Goal: Information Seeking & Learning: Learn about a topic

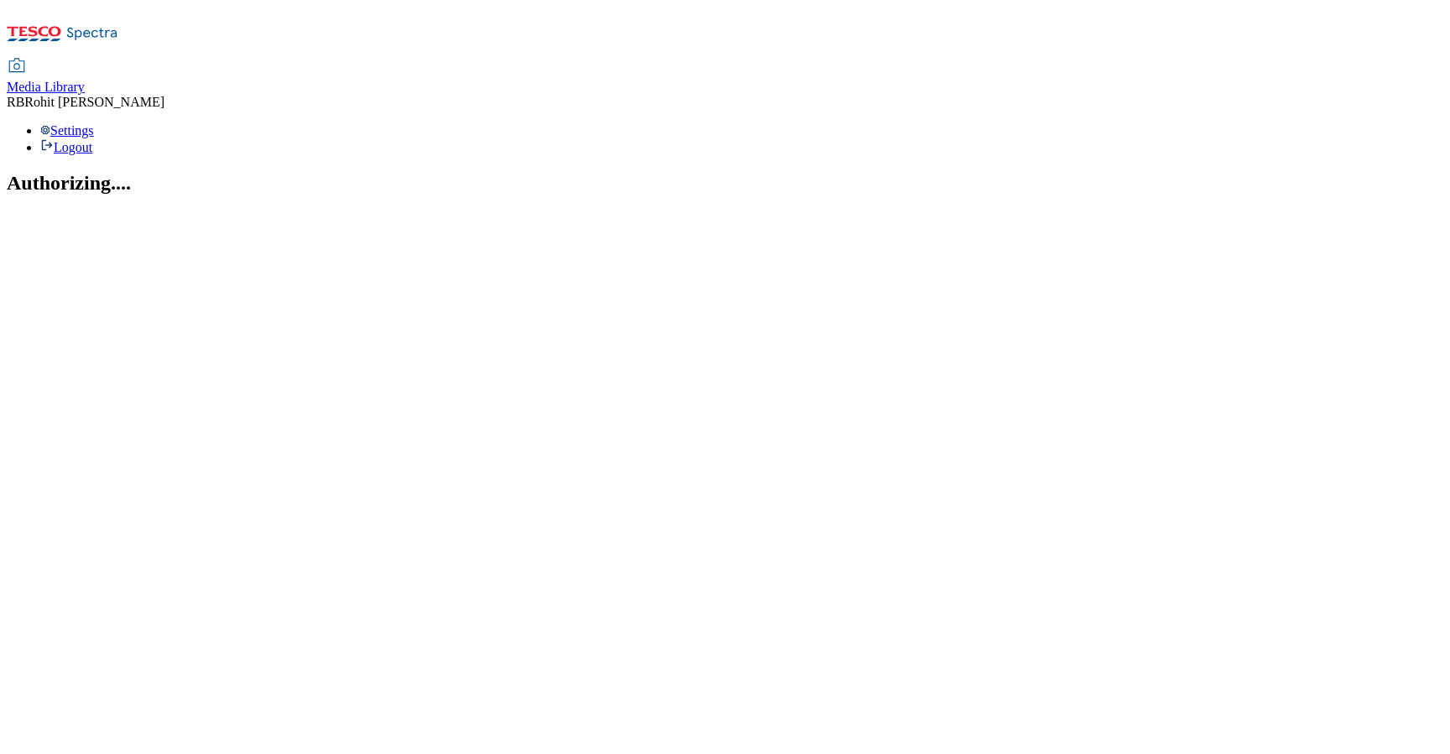
select select "flare-ghs-mktg"
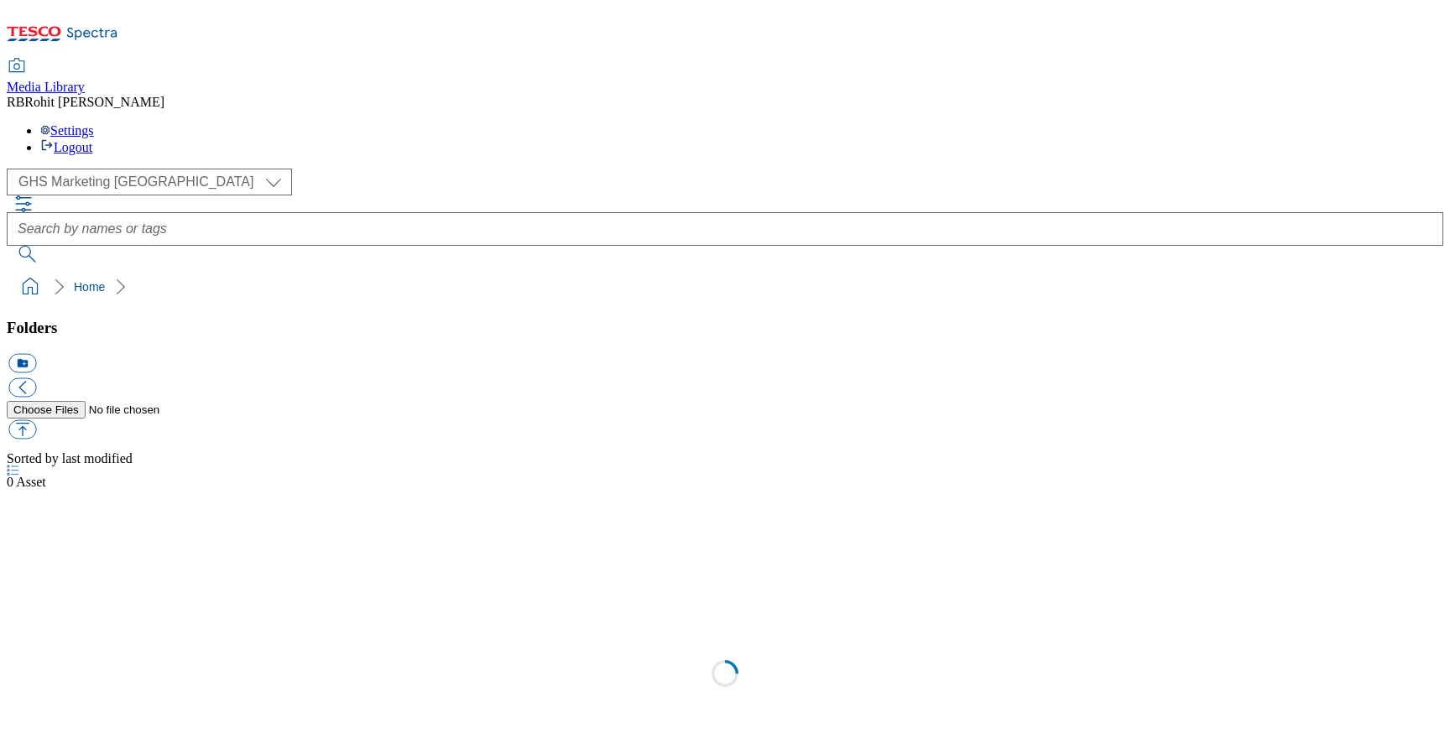
select select "flare-ghs-mktg"
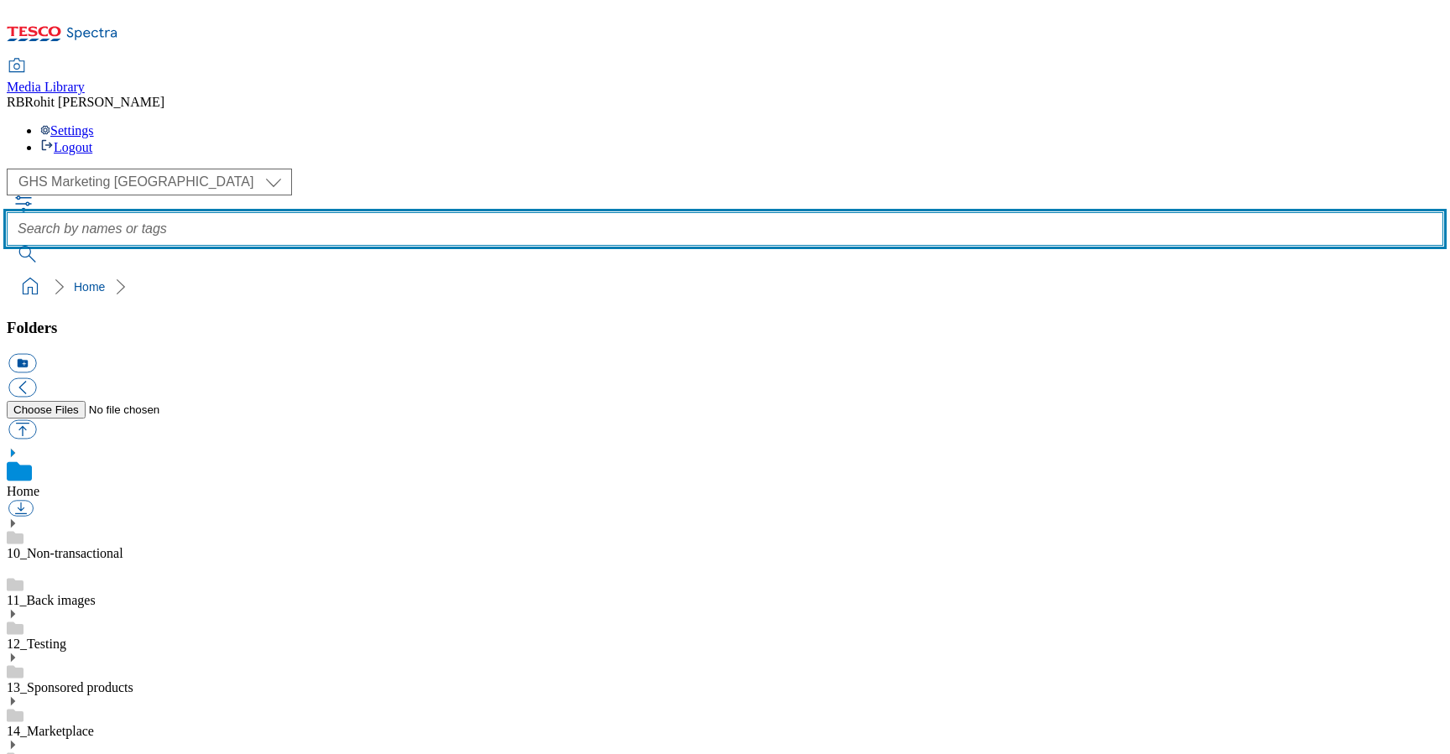
click at [563, 212] on input "text" at bounding box center [725, 229] width 1437 height 34
type input "tableware"
click at [7, 246] on button "submit" at bounding box center [29, 254] width 44 height 17
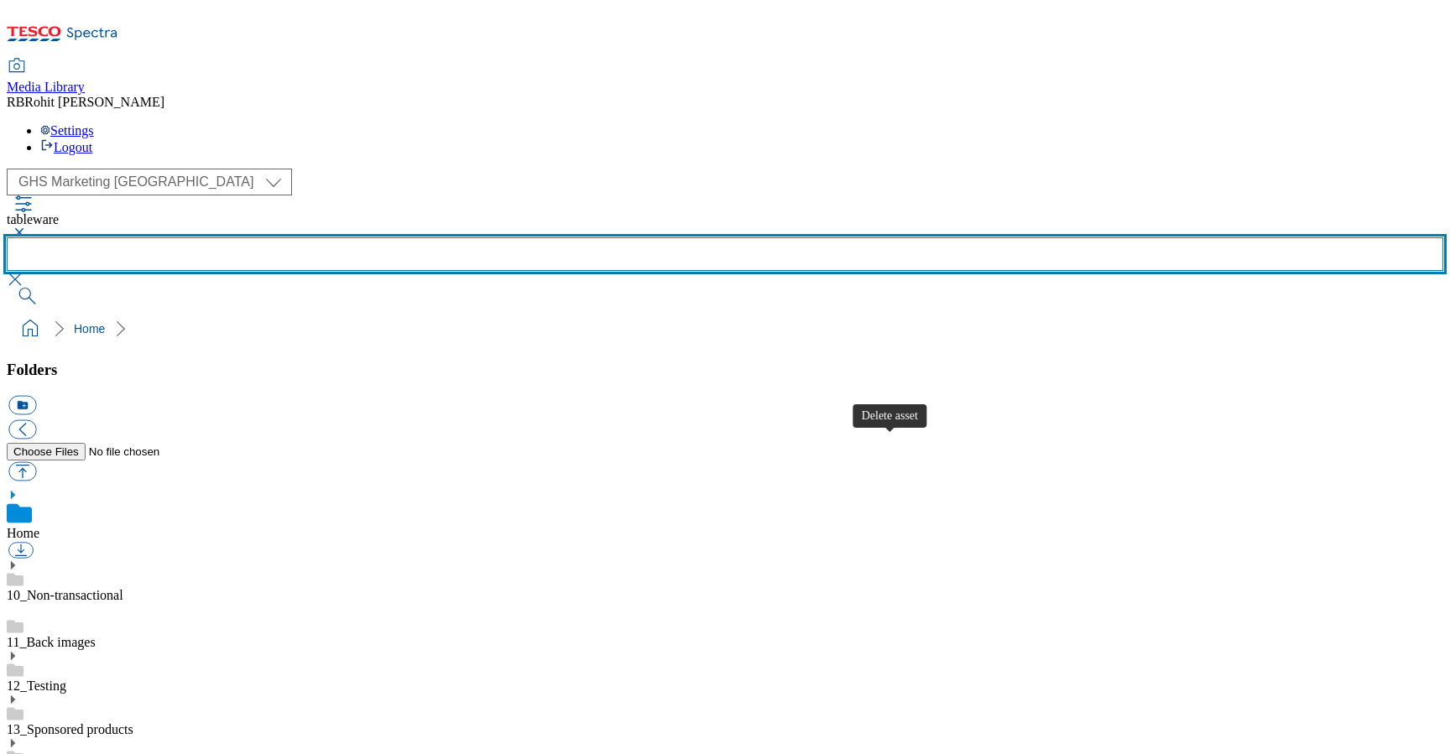
scroll to position [98, 0]
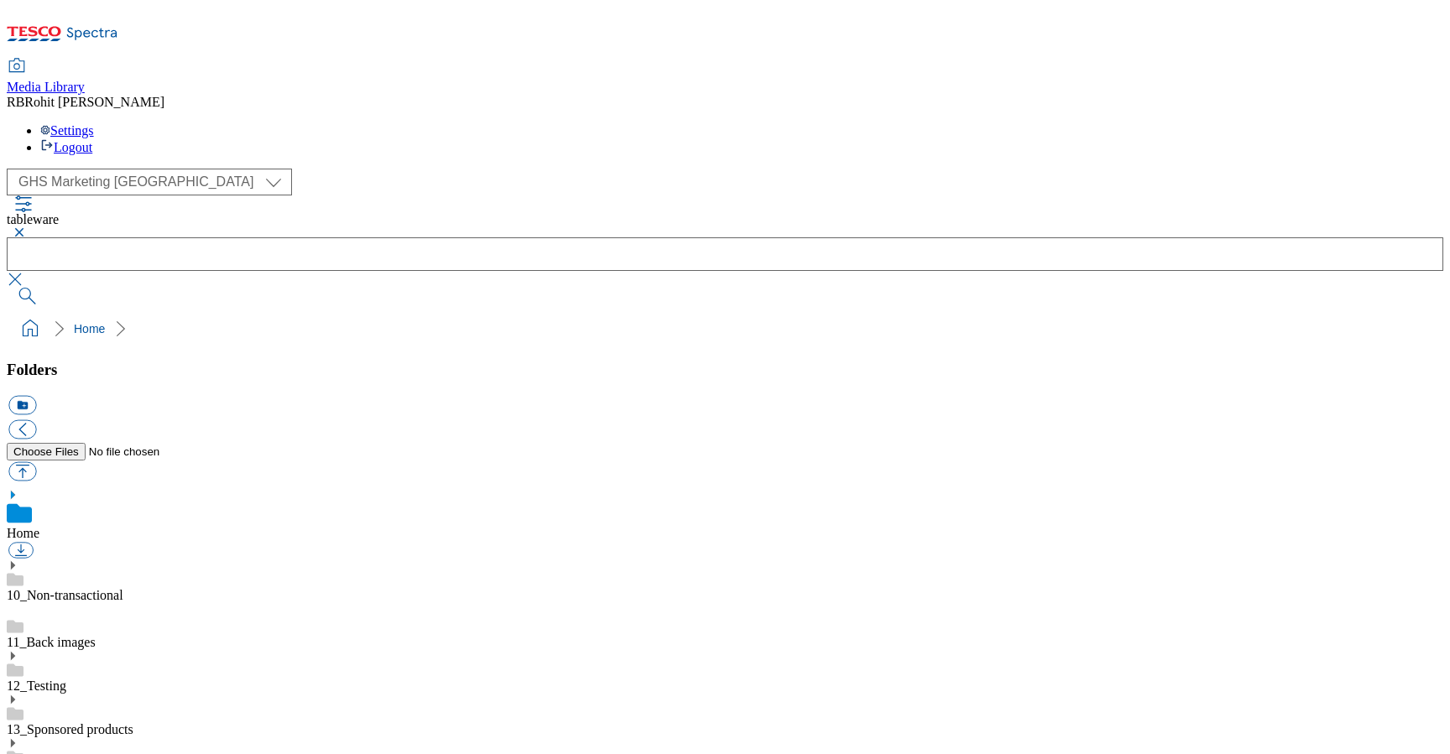
click at [27, 227] on button "button" at bounding box center [17, 232] width 20 height 10
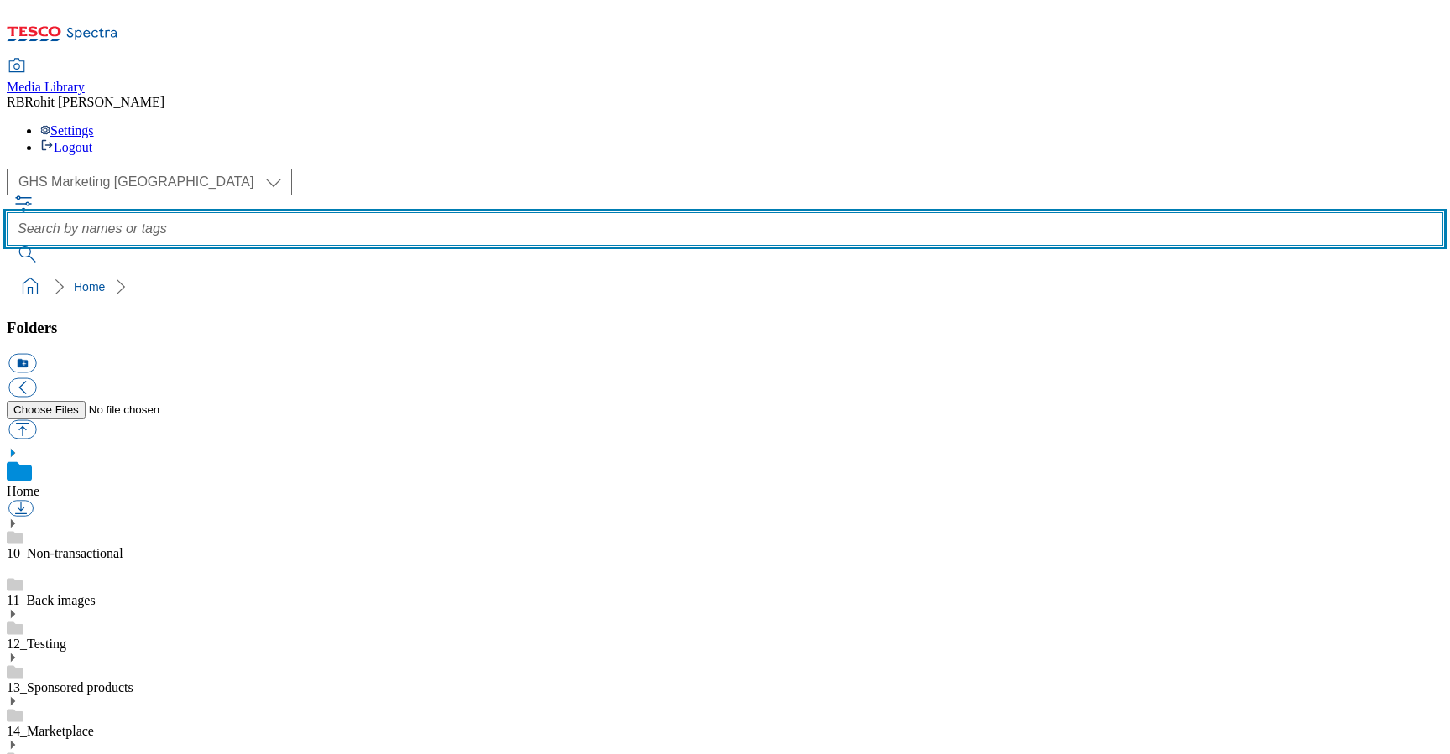
click at [572, 212] on input "text" at bounding box center [725, 229] width 1437 height 34
type input "christmasfood"
click at [7, 246] on button "submit" at bounding box center [29, 254] width 44 height 17
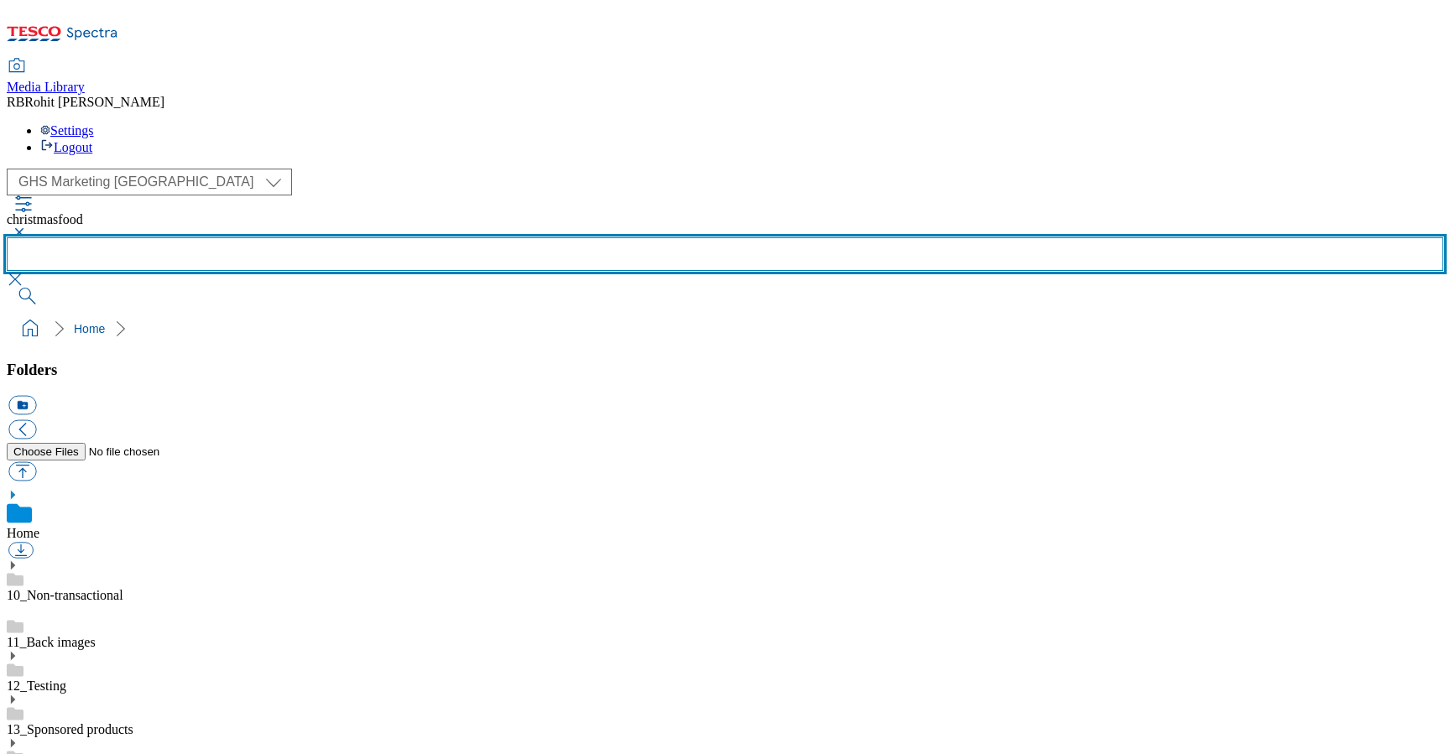
scroll to position [944, 0]
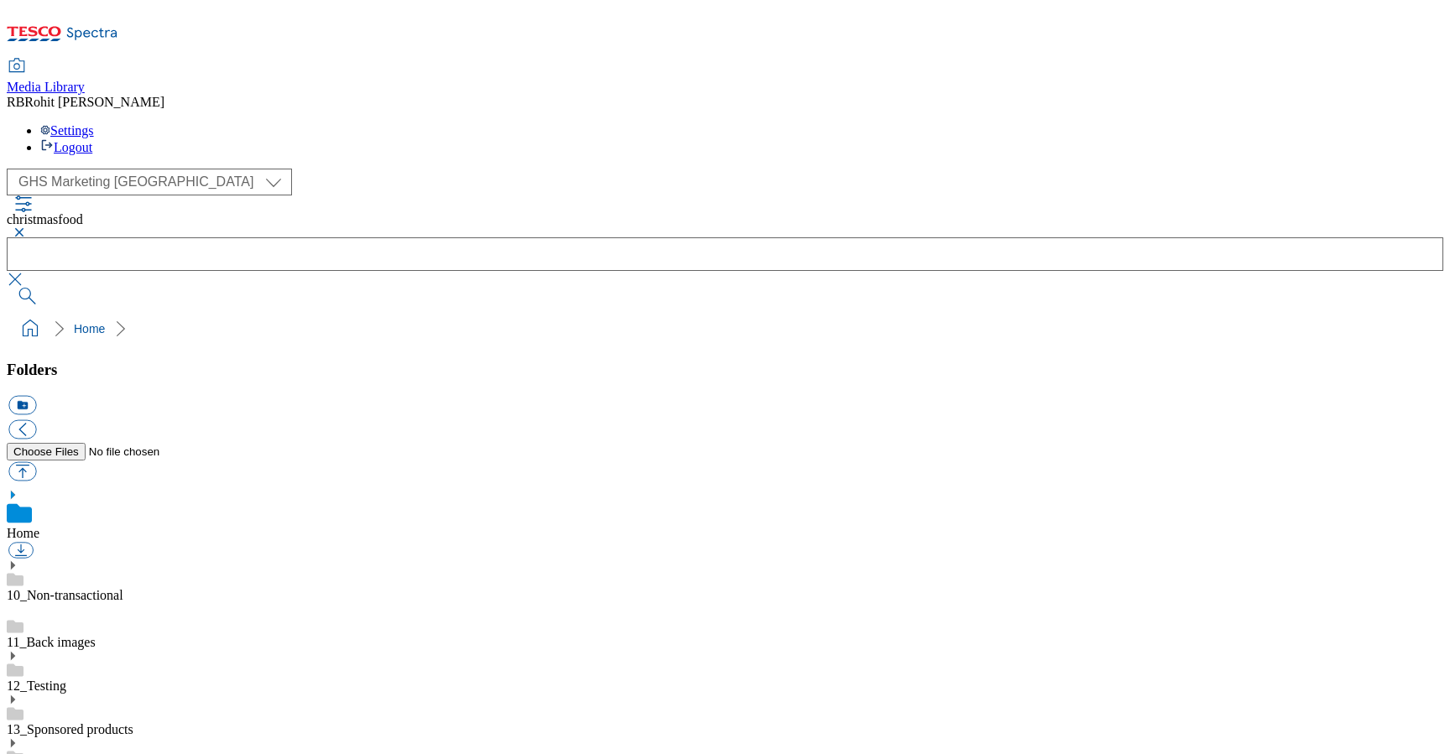
scroll to position [0, 0]
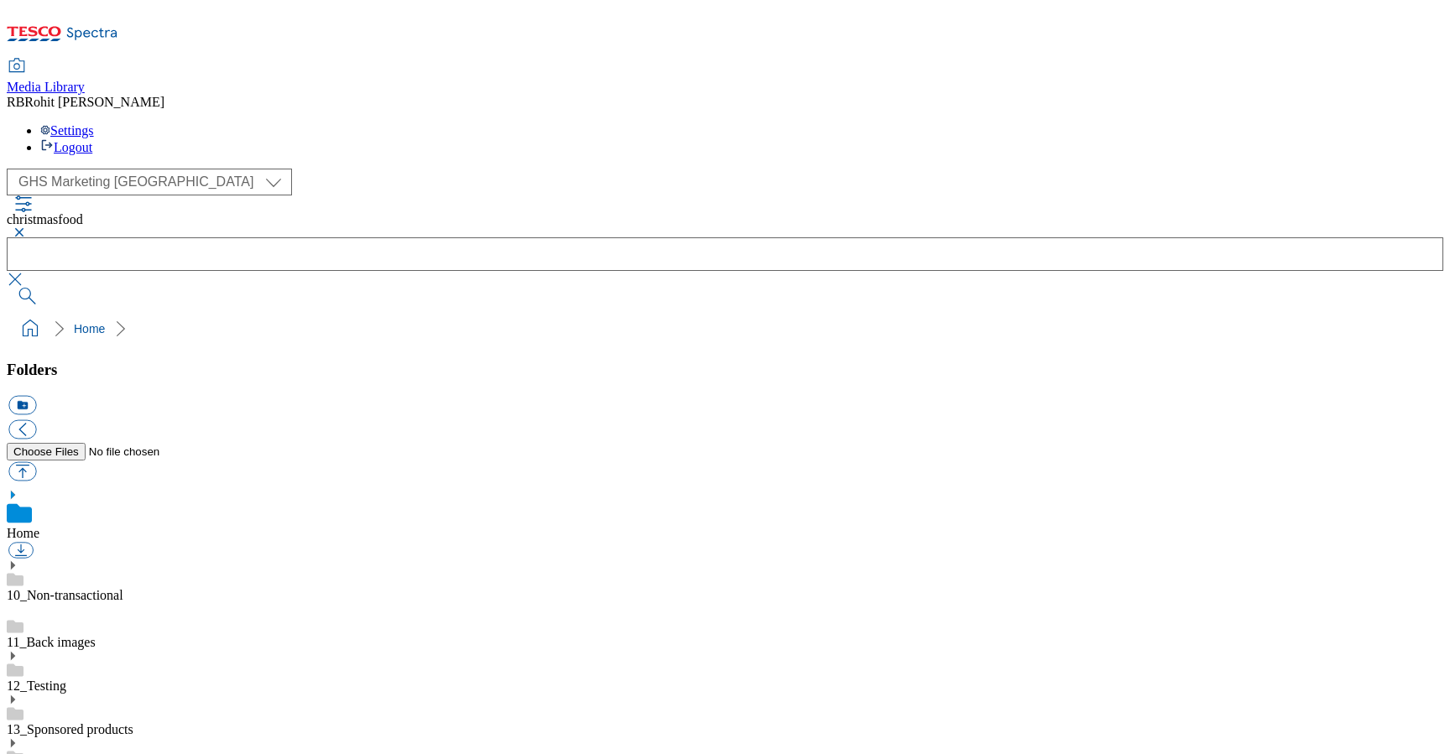
scroll to position [973, 0]
drag, startPoint x: 812, startPoint y: 399, endPoint x: 855, endPoint y: 398, distance: 43.7
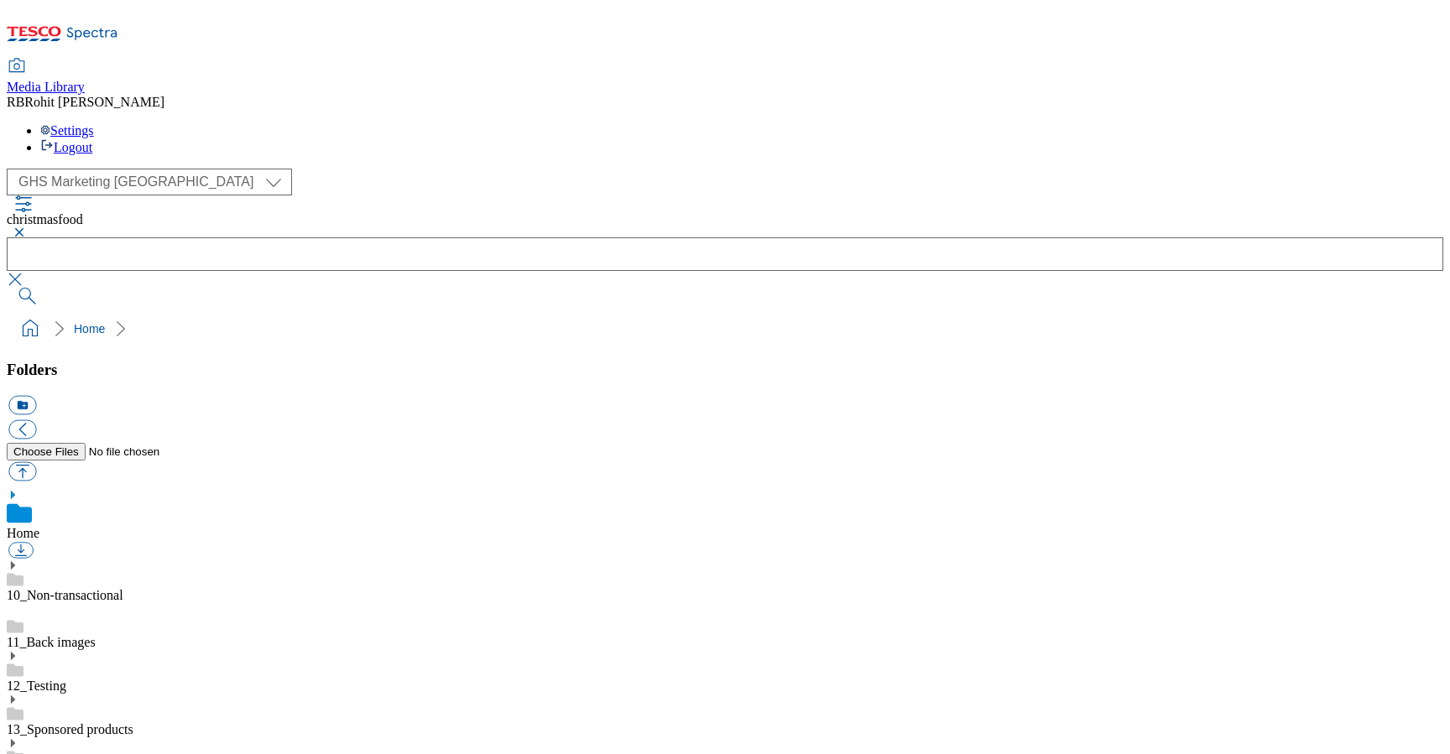
drag, startPoint x: 1052, startPoint y: 554, endPoint x: 987, endPoint y: 551, distance: 64.7
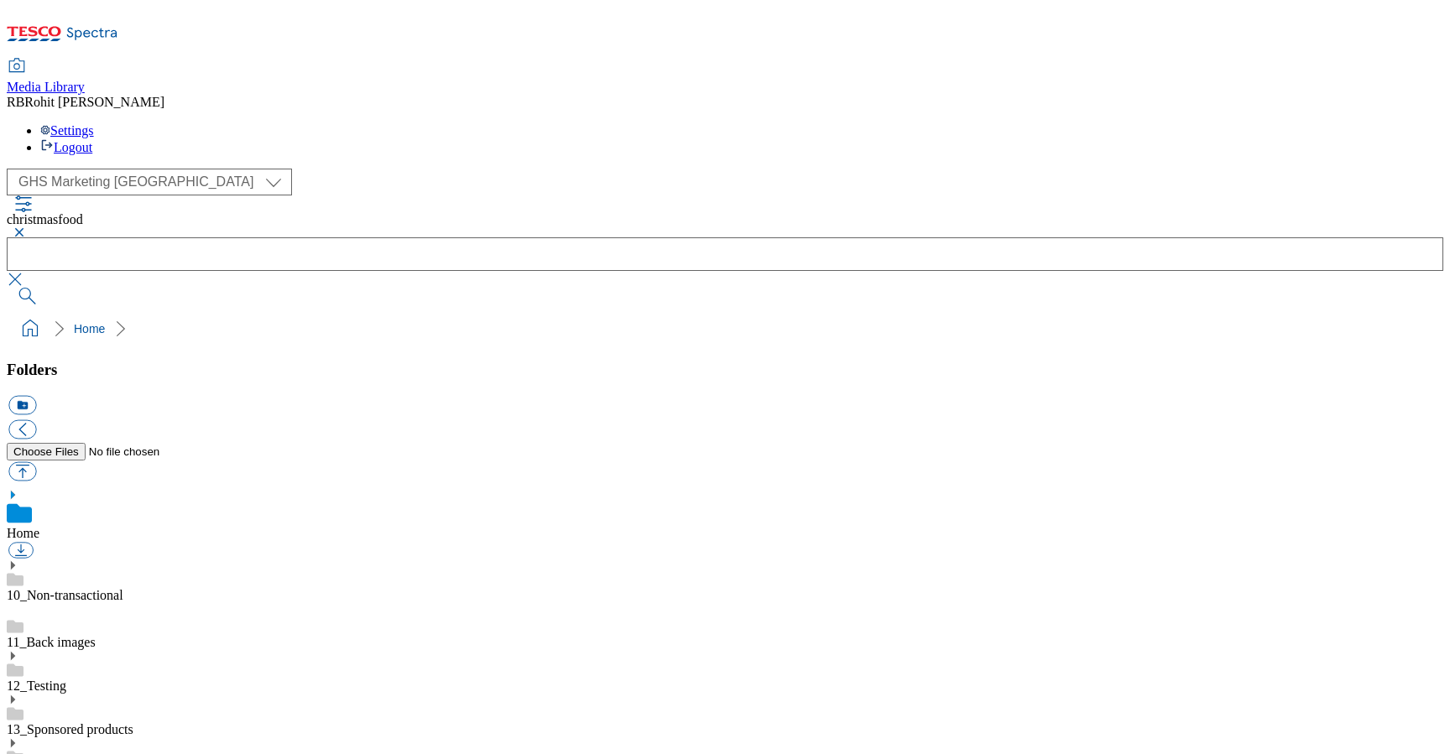
scroll to position [657, 0]
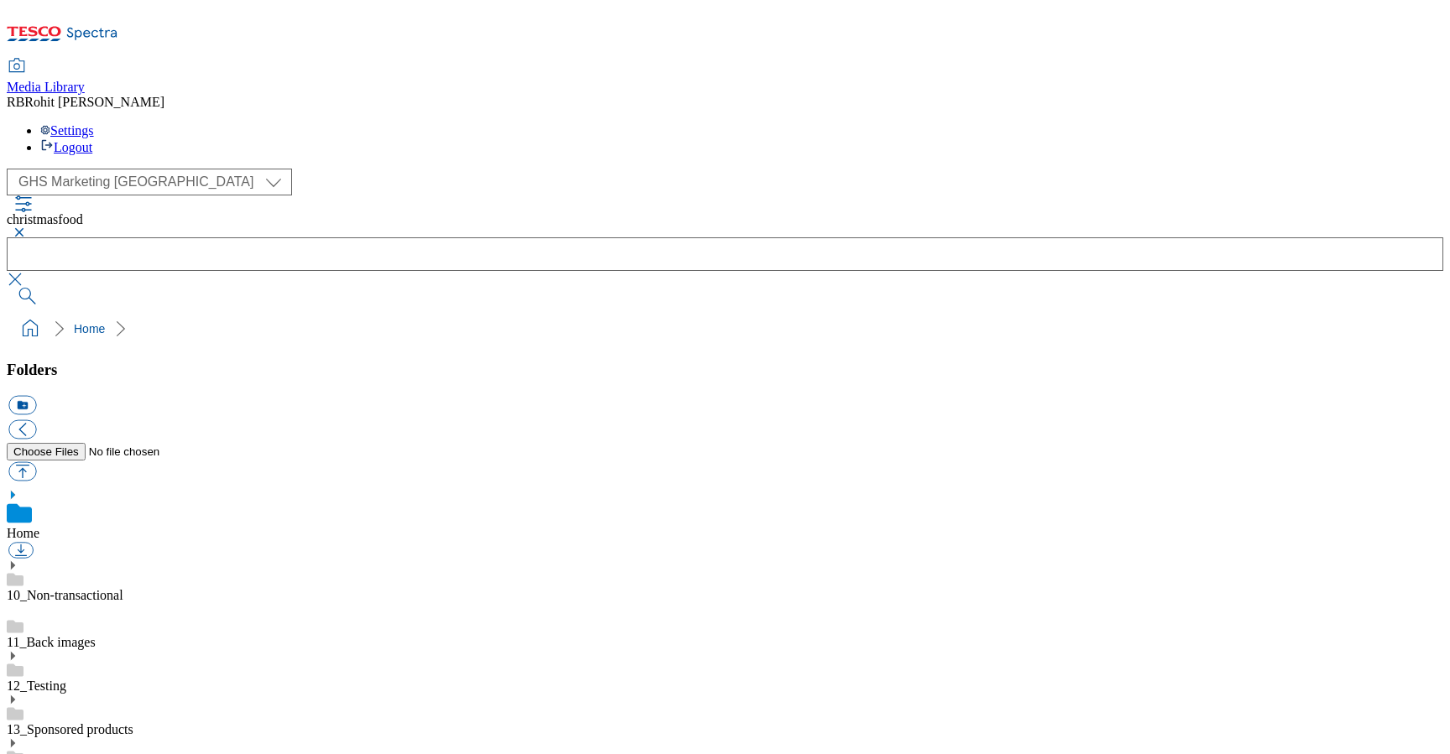
click at [27, 227] on button "button" at bounding box center [17, 232] width 20 height 10
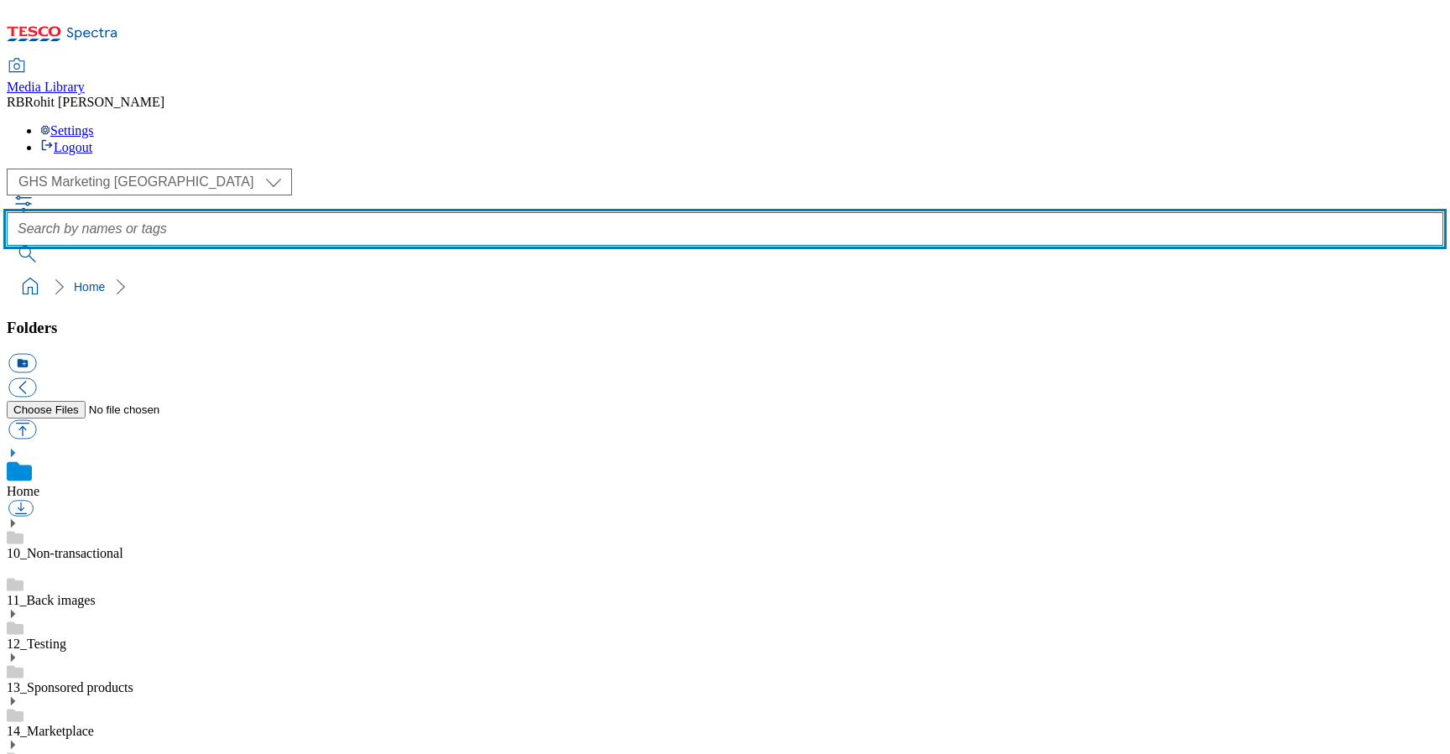
click at [593, 212] on input "text" at bounding box center [725, 229] width 1437 height 34
type input "delivery"
click at [7, 246] on button "submit" at bounding box center [29, 254] width 44 height 17
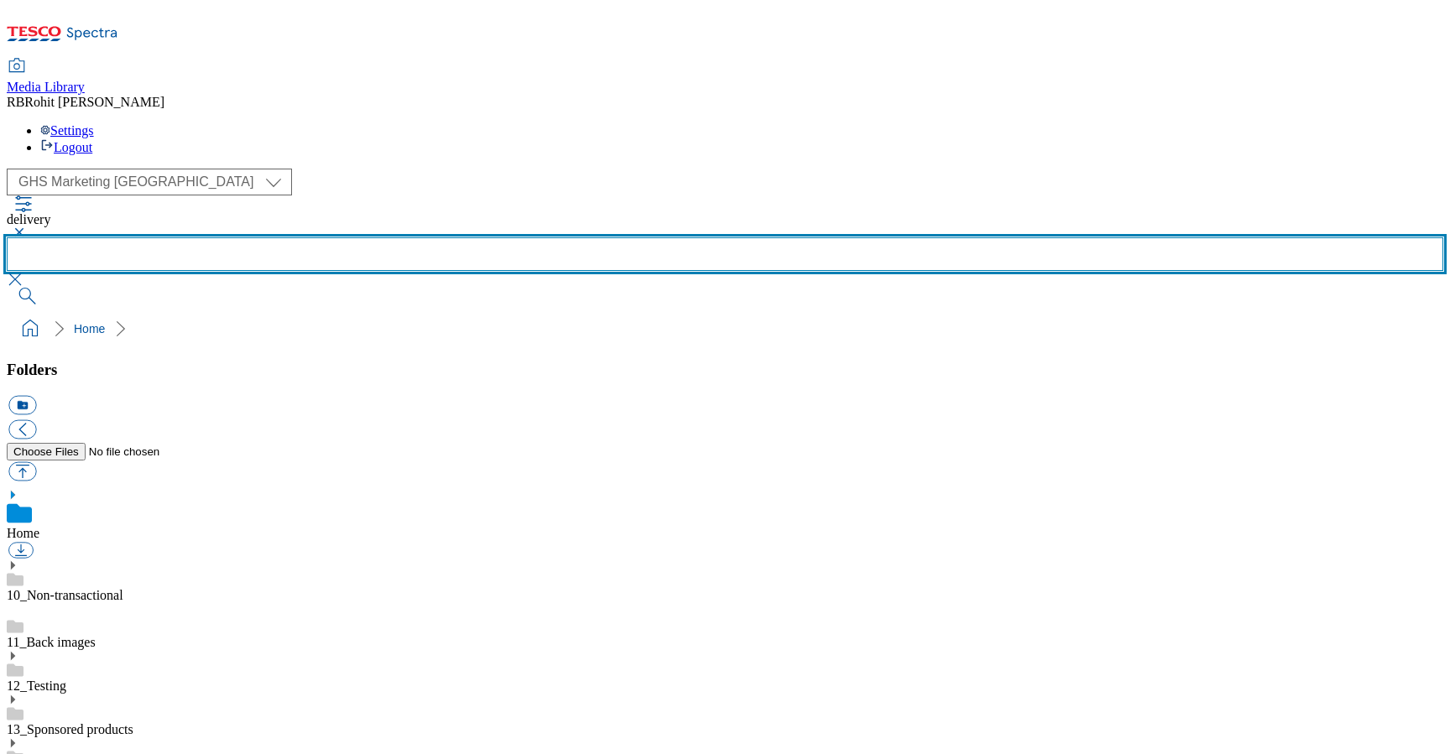
scroll to position [938, 0]
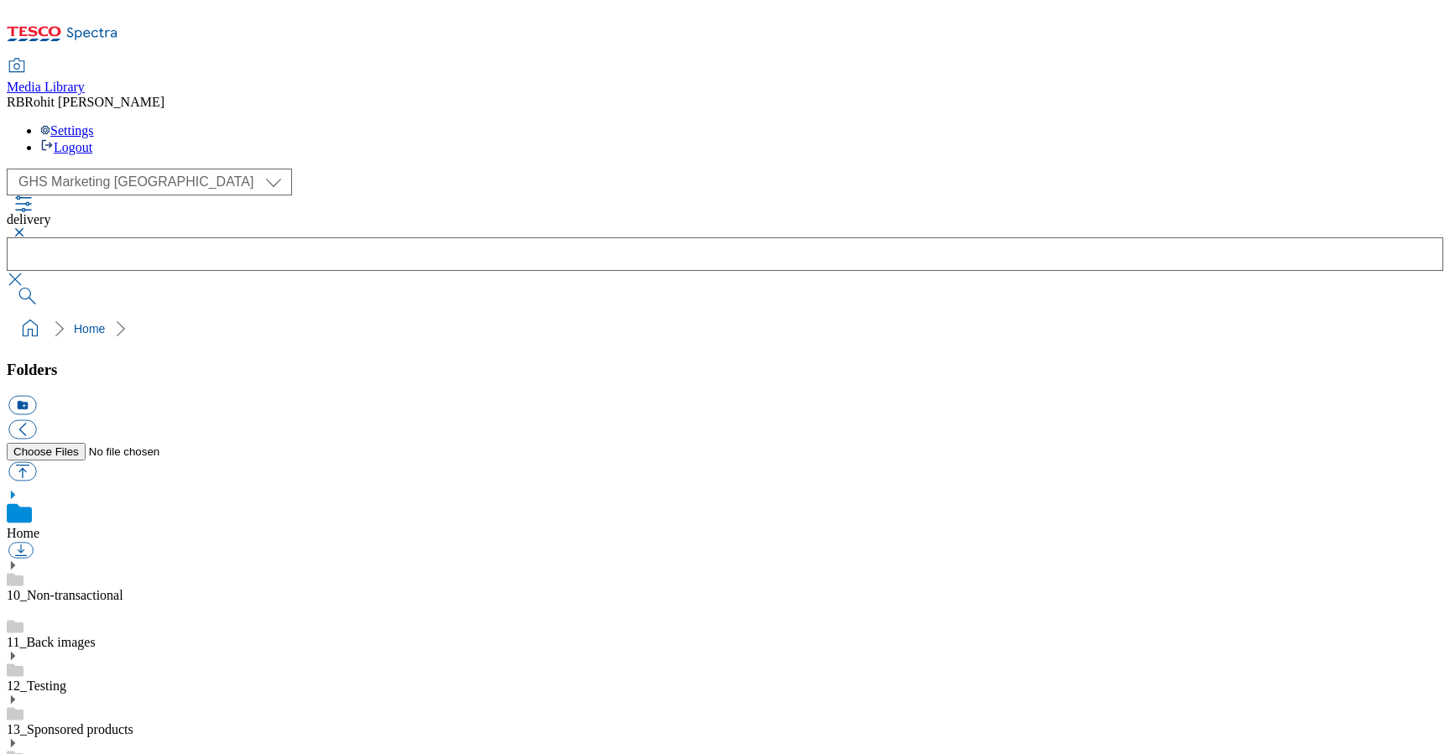
click at [27, 227] on button "button" at bounding box center [17, 232] width 20 height 10
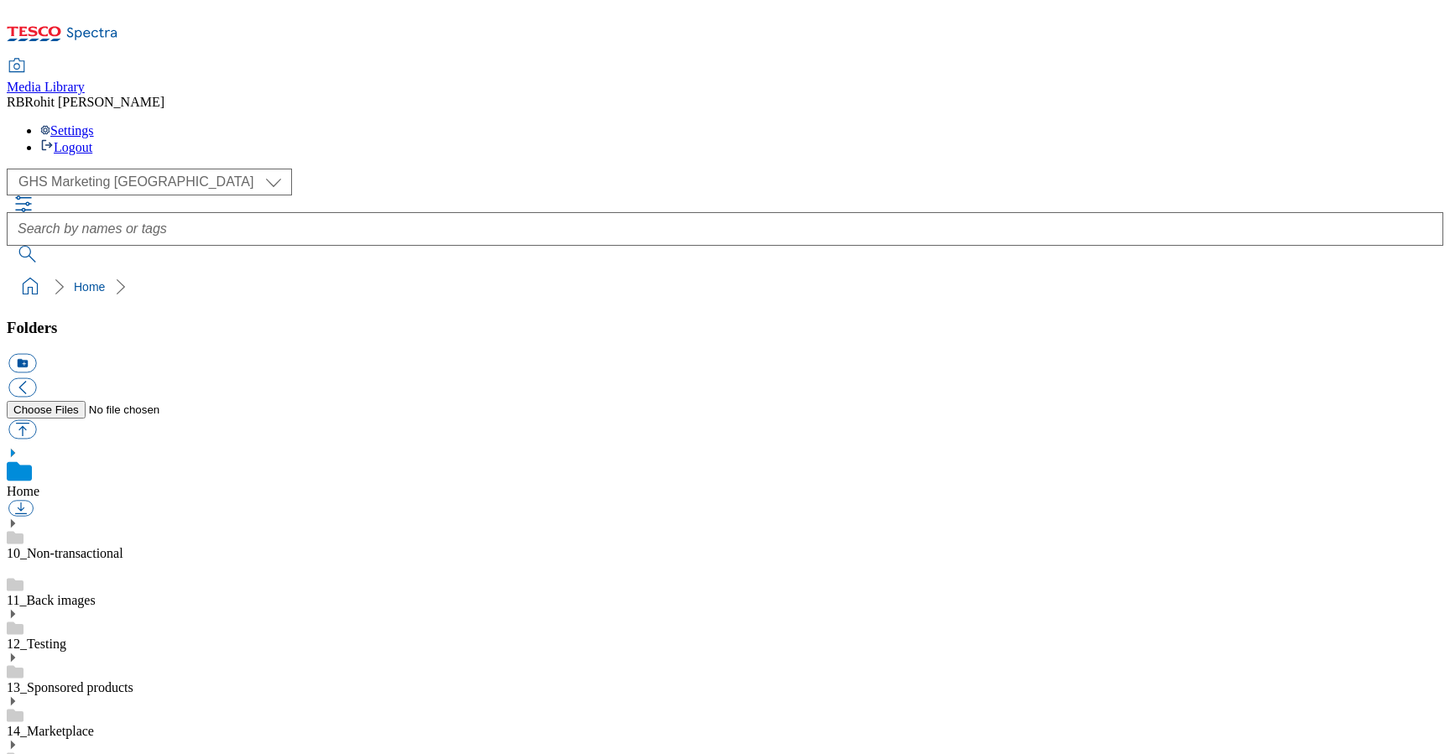
click at [378, 169] on div "( optional ) Clubcard Marketing Clubcard ROI Dotcom UK GHS Marketing UK GHS ROI…" at bounding box center [725, 182] width 1437 height 27
